Goal: Use online tool/utility: Utilize a website feature to perform a specific function

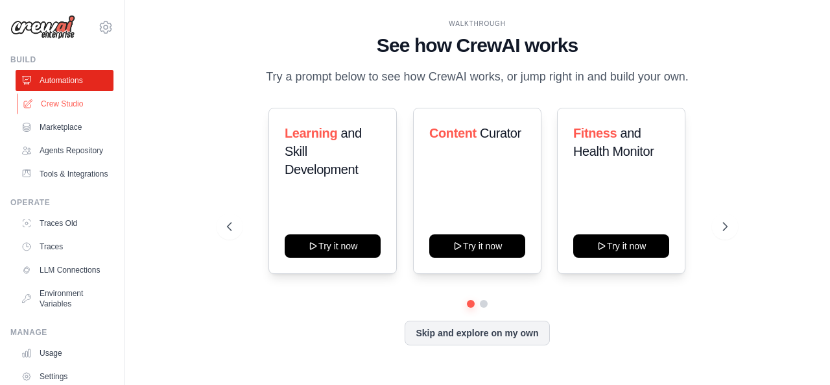
click at [74, 112] on link "Crew Studio" at bounding box center [66, 103] width 98 height 21
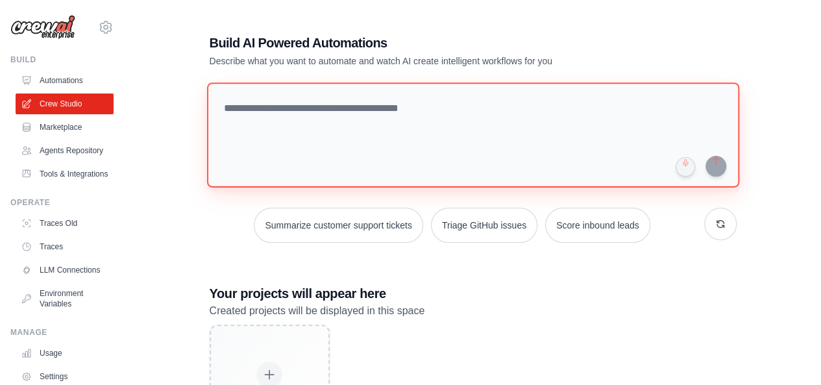
click at [346, 99] on textarea at bounding box center [472, 134] width 532 height 105
click at [340, 110] on textarea at bounding box center [472, 134] width 532 height 105
paste textarea "**********"
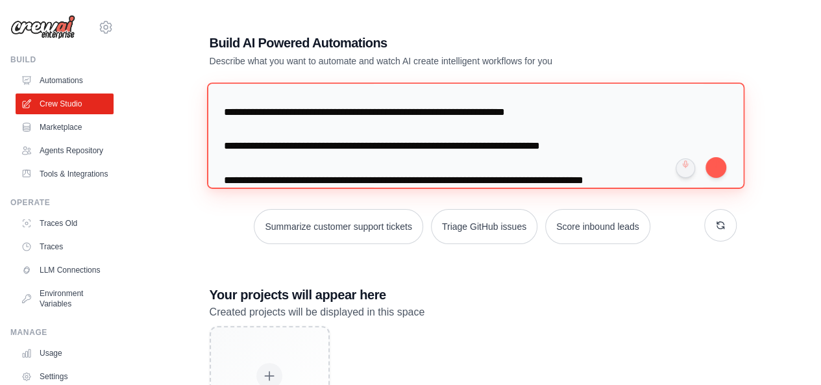
scroll to position [108, 0]
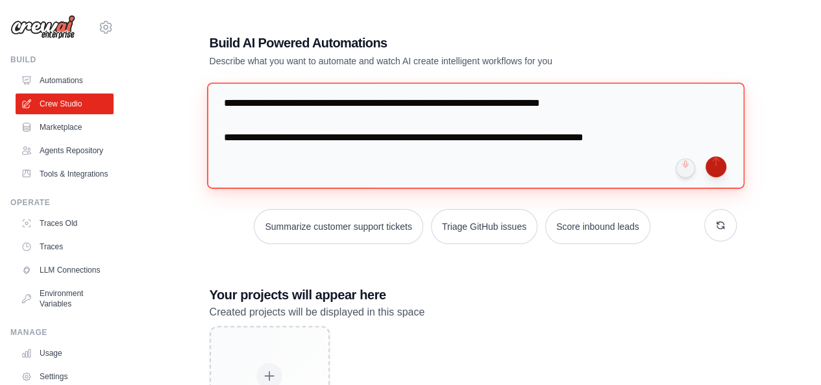
type textarea "**********"
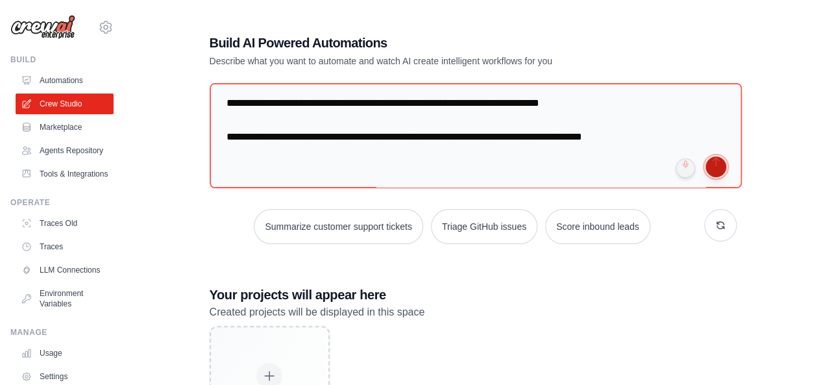
click at [717, 171] on button "submit" at bounding box center [715, 166] width 21 height 21
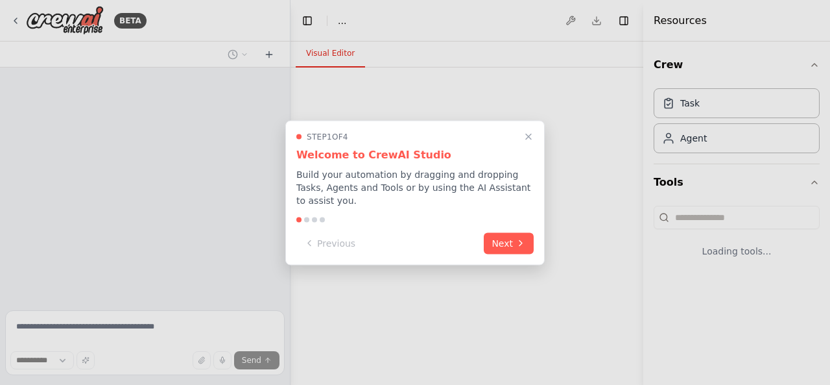
select select "****"
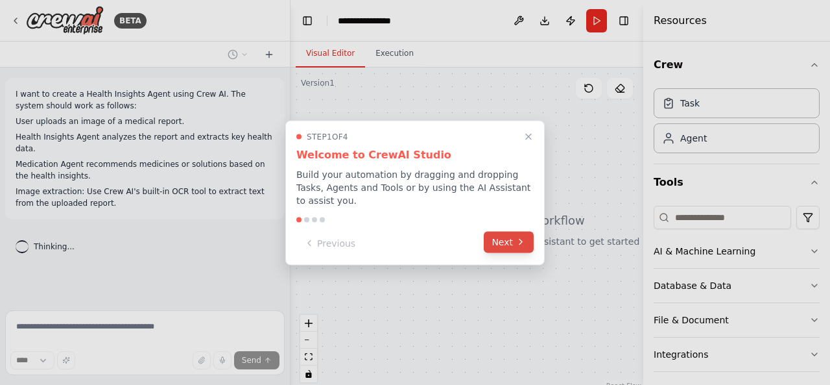
click at [520, 239] on icon at bounding box center [521, 242] width 10 height 10
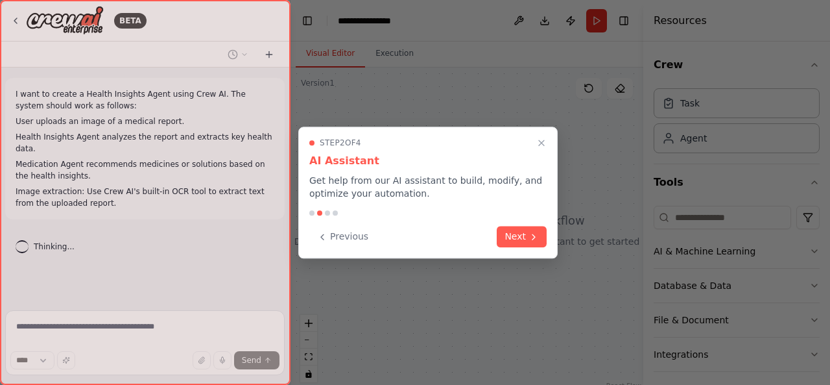
click at [520, 239] on button "Next" at bounding box center [522, 236] width 50 height 21
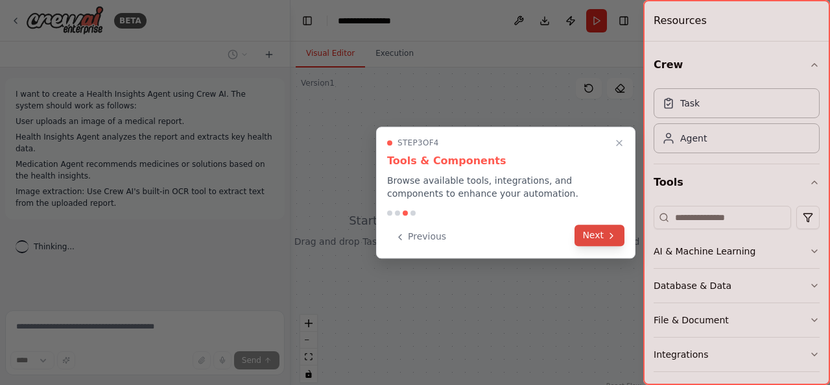
click at [594, 233] on button "Next" at bounding box center [600, 234] width 50 height 21
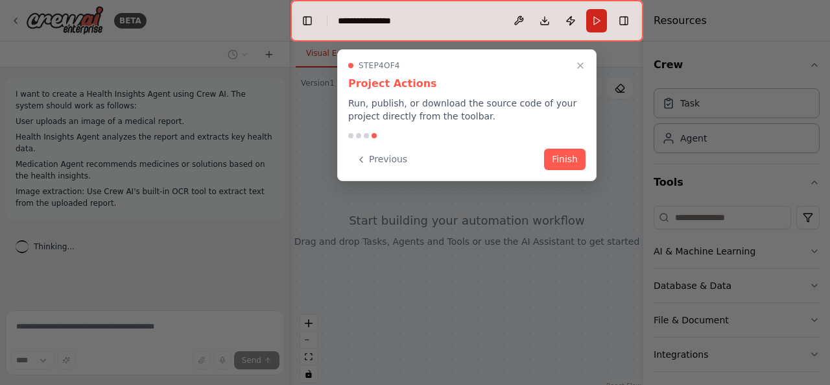
click at [567, 141] on div "Step 4 of 4 Project Actions Run, publish, or download the source code of your p…" at bounding box center [466, 115] width 259 height 132
click at [570, 151] on button "Finish" at bounding box center [565, 157] width 42 height 21
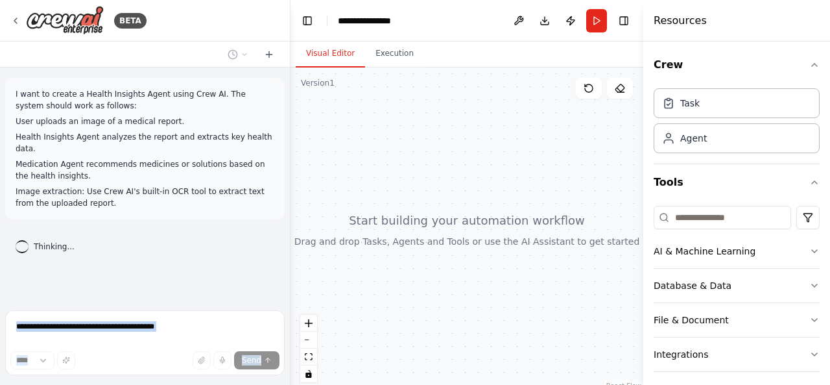
drag, startPoint x: 160, startPoint y: 245, endPoint x: 0, endPoint y: 160, distance: 181.0
click at [0, 160] on div "BETA I want to create a Health Insights Agent using Crew AI. The system should …" at bounding box center [145, 192] width 291 height 385
click at [90, 230] on div "Thinking..." at bounding box center [145, 247] width 280 height 34
